Goal: Check status: Check status

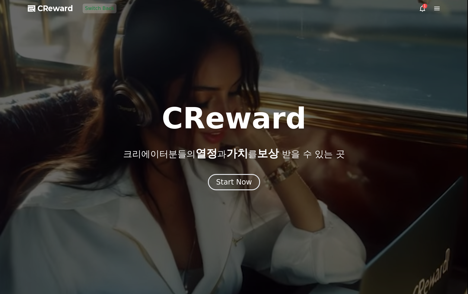
click at [436, 8] on icon at bounding box center [436, 9] width 5 height 4
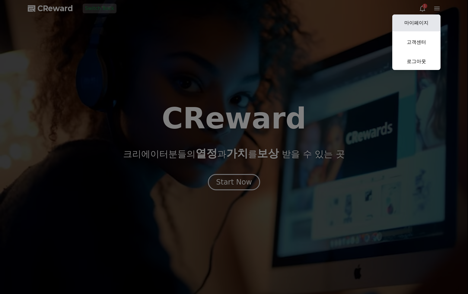
click at [429, 19] on link "마이페이지" at bounding box center [416, 22] width 48 height 17
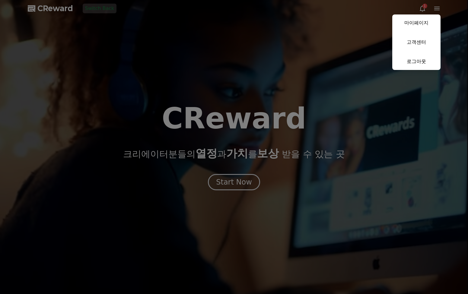
select select "**********"
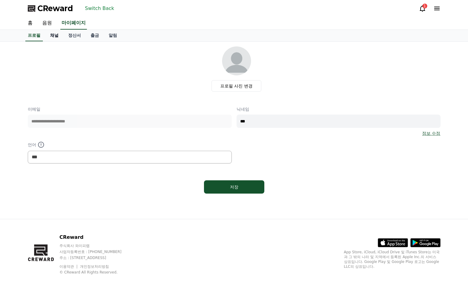
click at [54, 36] on link "채널" at bounding box center [54, 35] width 18 height 11
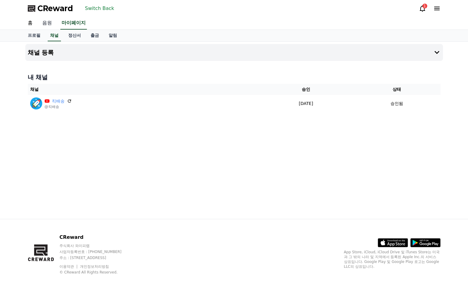
click at [49, 22] on link "음원" at bounding box center [46, 23] width 19 height 13
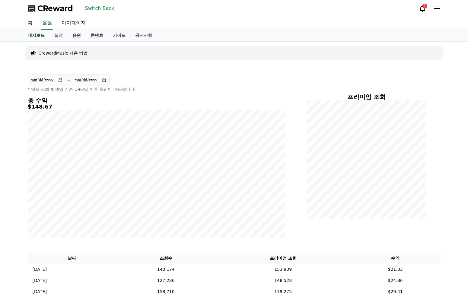
scroll to position [117, 0]
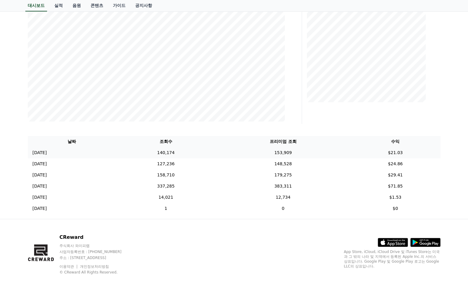
click at [216, 156] on td "140,174" at bounding box center [166, 152] width 100 height 11
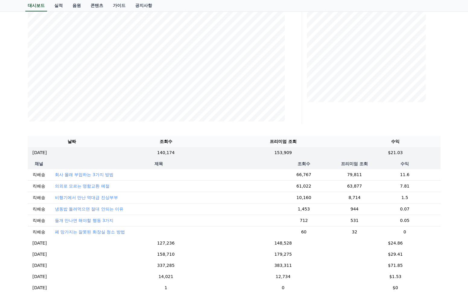
click at [72, 174] on p "회사 몰래 부업하는 3가지 방법" at bounding box center [84, 175] width 59 height 6
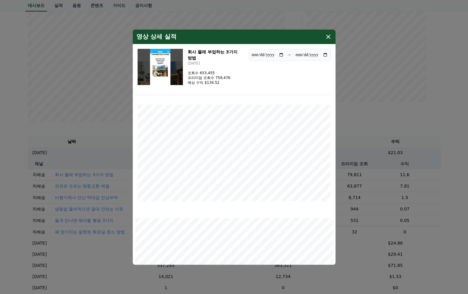
click at [163, 61] on img "modal" at bounding box center [160, 67] width 46 height 36
click at [328, 38] on icon "modal" at bounding box center [327, 36] width 7 height 7
drag, startPoint x: 432, startPoint y: 136, endPoint x: 421, endPoint y: 144, distance: 13.4
click at [431, 137] on th "수익" at bounding box center [395, 141] width 90 height 11
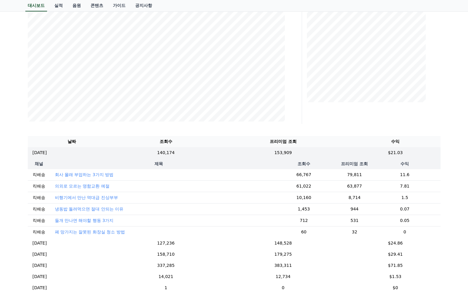
scroll to position [200, 0]
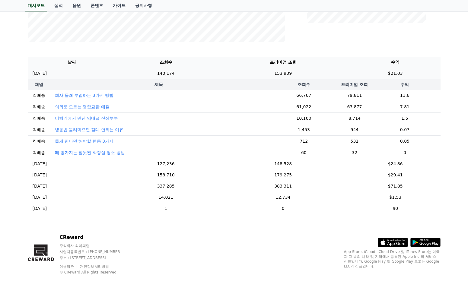
click at [399, 69] on td "$21.03" at bounding box center [395, 73] width 90 height 11
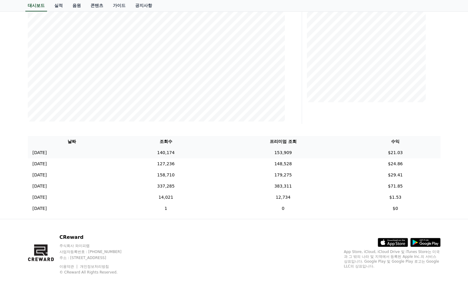
scroll to position [117, 0]
click at [445, 94] on div "**********" at bounding box center [234, 72] width 468 height 294
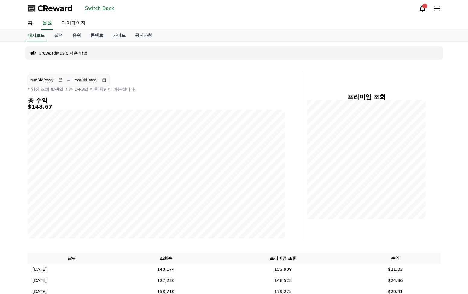
click at [445, 94] on div "**********" at bounding box center [234, 189] width 468 height 294
click at [438, 92] on div "프리미엄 조회" at bounding box center [373, 156] width 138 height 169
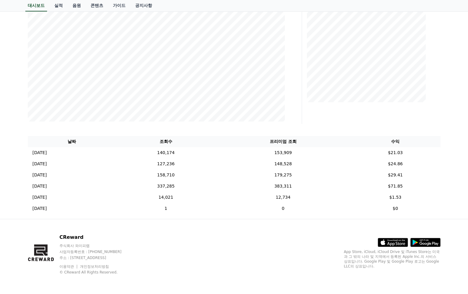
scroll to position [113, 0]
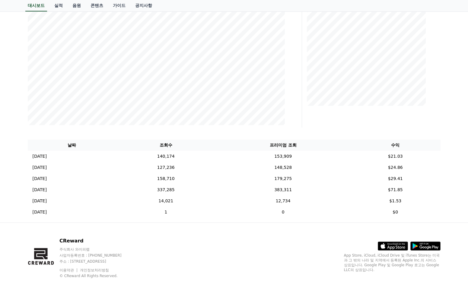
click at [436, 96] on div "프리미엄 조회" at bounding box center [373, 43] width 138 height 169
click at [441, 160] on div "날짜 조회수 프리미엄 조회 수익 [DATE] 09/19 140,174 153,909 $21.03 [DATE] 09/18 127,236 148,…" at bounding box center [233, 178] width 417 height 83
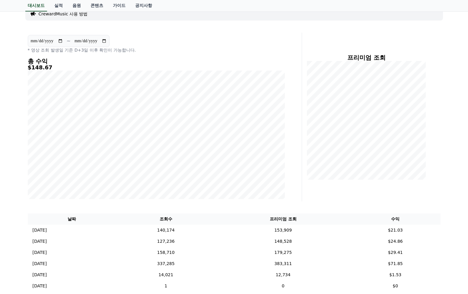
scroll to position [0, 0]
